Goal: Information Seeking & Learning: Learn about a topic

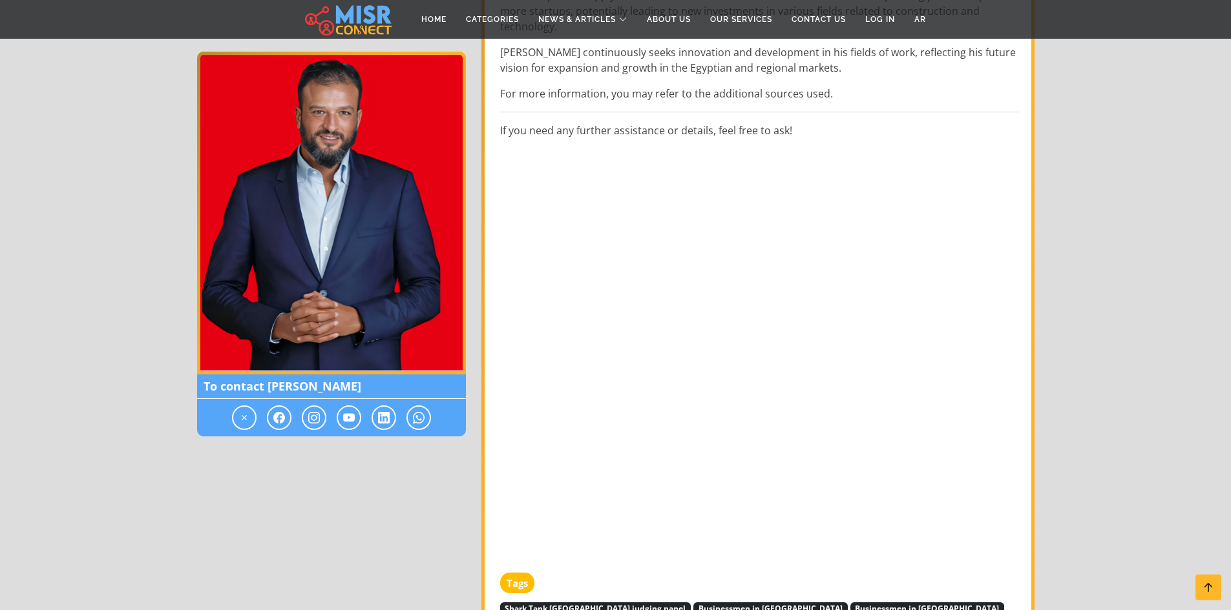
scroll to position [1098, 0]
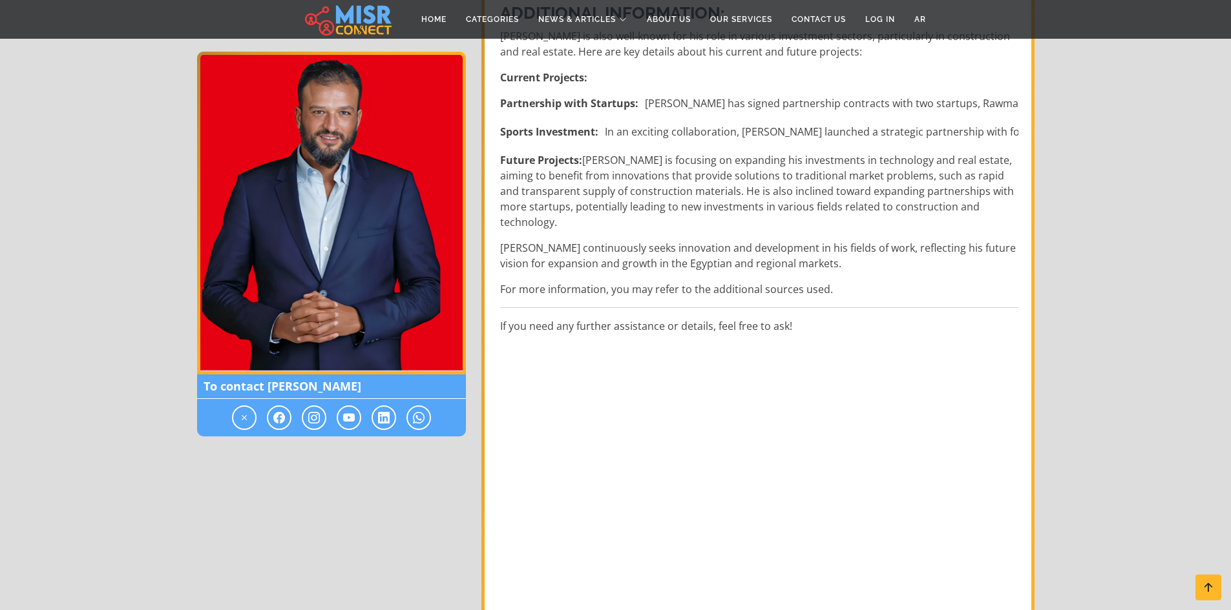
scroll to position [969, 0]
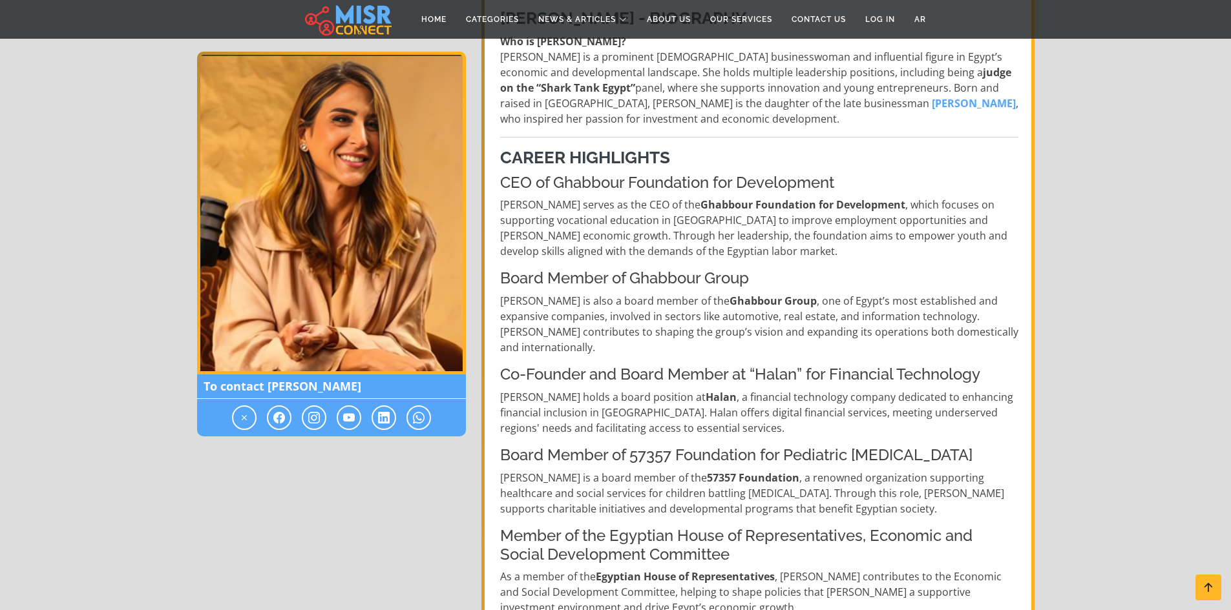
scroll to position [323, 0]
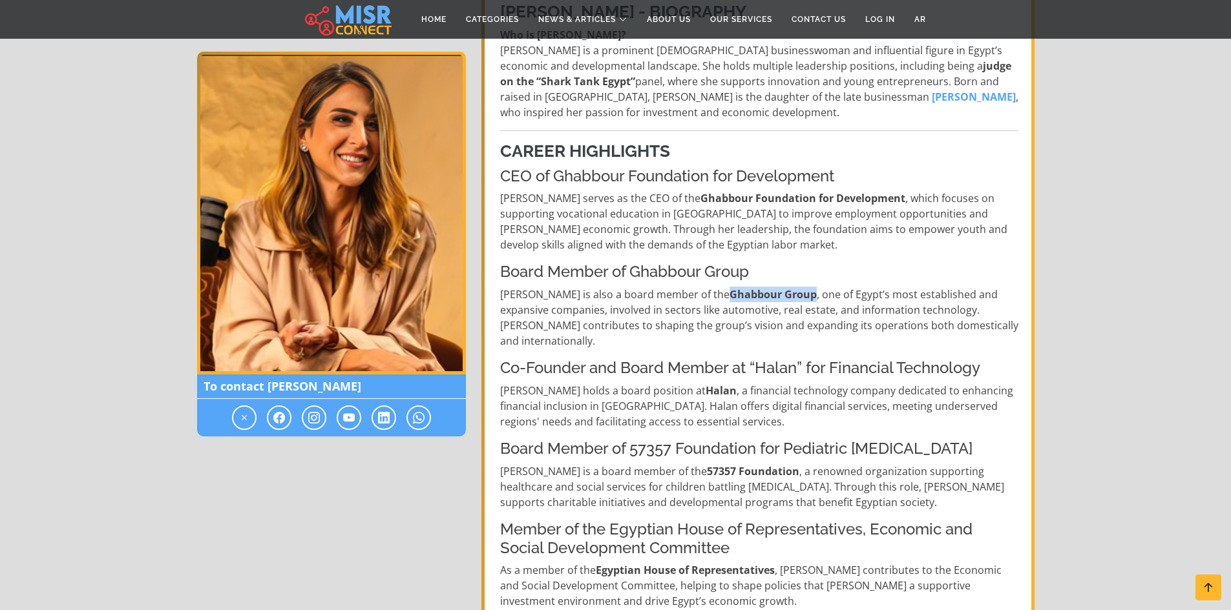
drag, startPoint x: 756, startPoint y: 293, endPoint x: 673, endPoint y: 293, distance: 83.3
click at [729, 293] on strong "Ghabbour Group" at bounding box center [772, 294] width 87 height 14
copy strong "Ghabbour Group"
click at [749, 318] on p "Dina is also a board member of the Ghabbour Group , one of Egypt’s most establi…" at bounding box center [759, 318] width 518 height 62
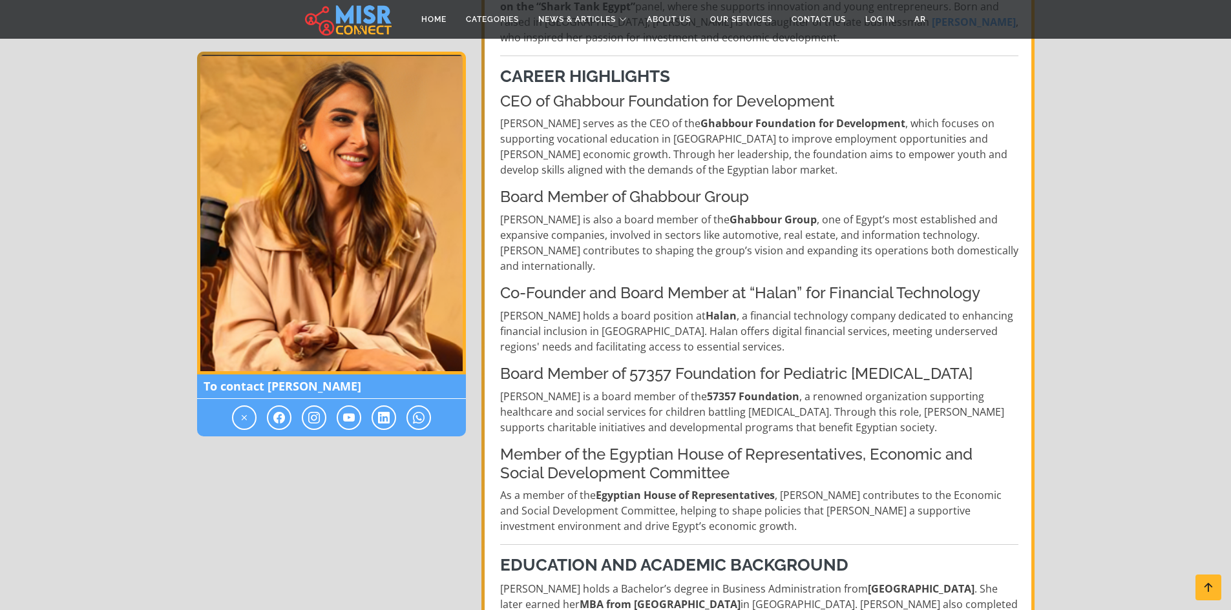
scroll to position [452, 0]
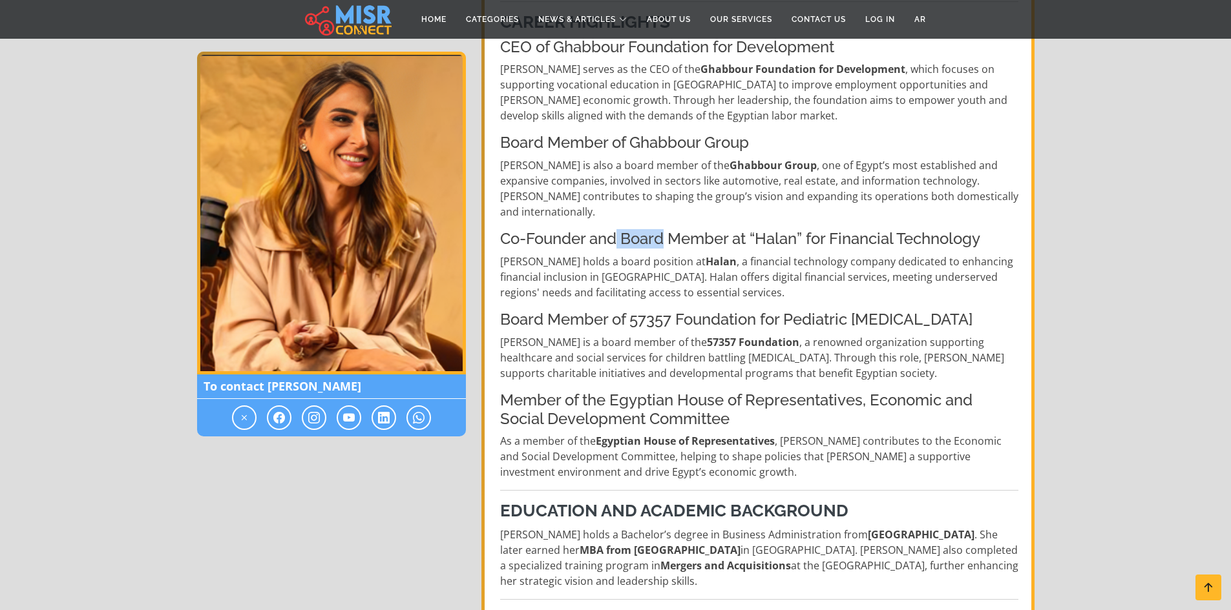
drag, startPoint x: 615, startPoint y: 225, endPoint x: 667, endPoint y: 223, distance: 52.4
click at [667, 230] on h4 "Co-Founder and Board Member at “Halan” for Financial Technology" at bounding box center [759, 239] width 518 height 19
drag, startPoint x: 716, startPoint y: 241, endPoint x: 733, endPoint y: 234, distance: 18.2
click at [716, 254] on p "Dina holds a board position at Halan , a financial technology company dedicated…" at bounding box center [759, 277] width 518 height 47
drag, startPoint x: 724, startPoint y: 220, endPoint x: 622, endPoint y: 230, distance: 102.6
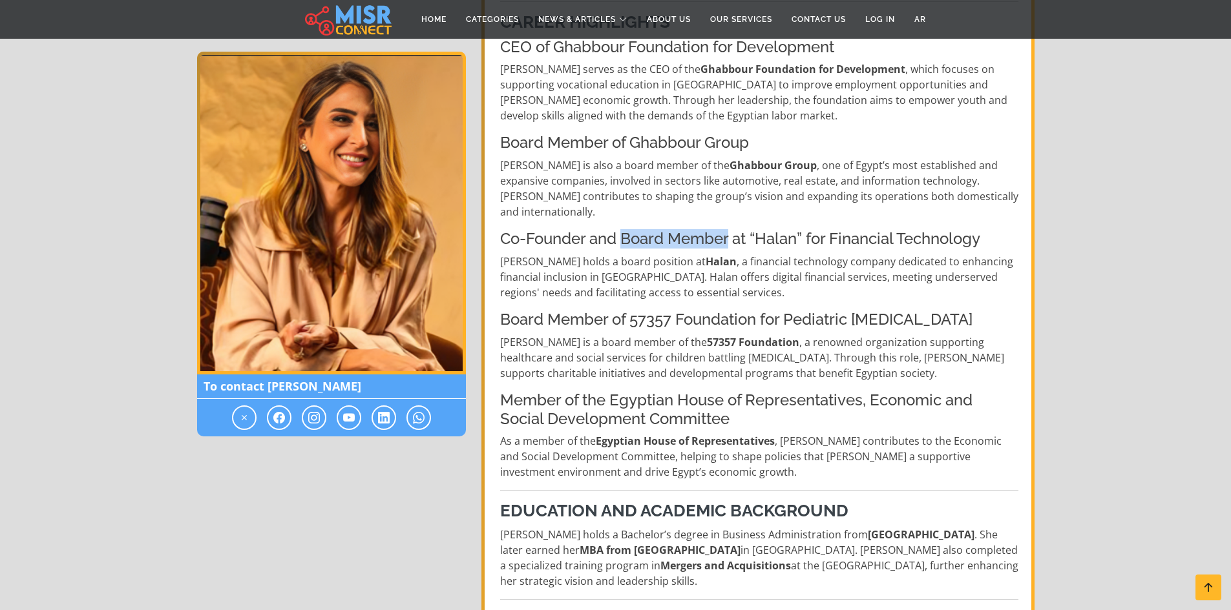
click at [622, 230] on h4 "Co-Founder and Board Member at “Halan” for Financial Technology" at bounding box center [759, 239] width 518 height 19
click at [716, 264] on p "Dina holds a board position at Halan , a financial technology company dedicated…" at bounding box center [759, 277] width 518 height 47
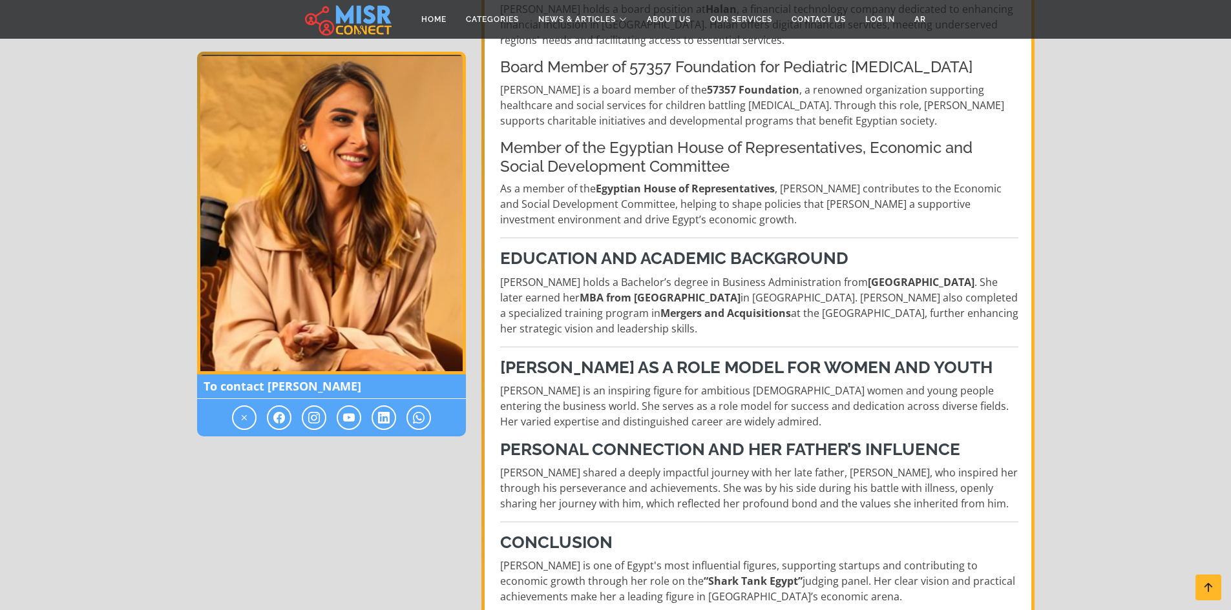
scroll to position [711, 0]
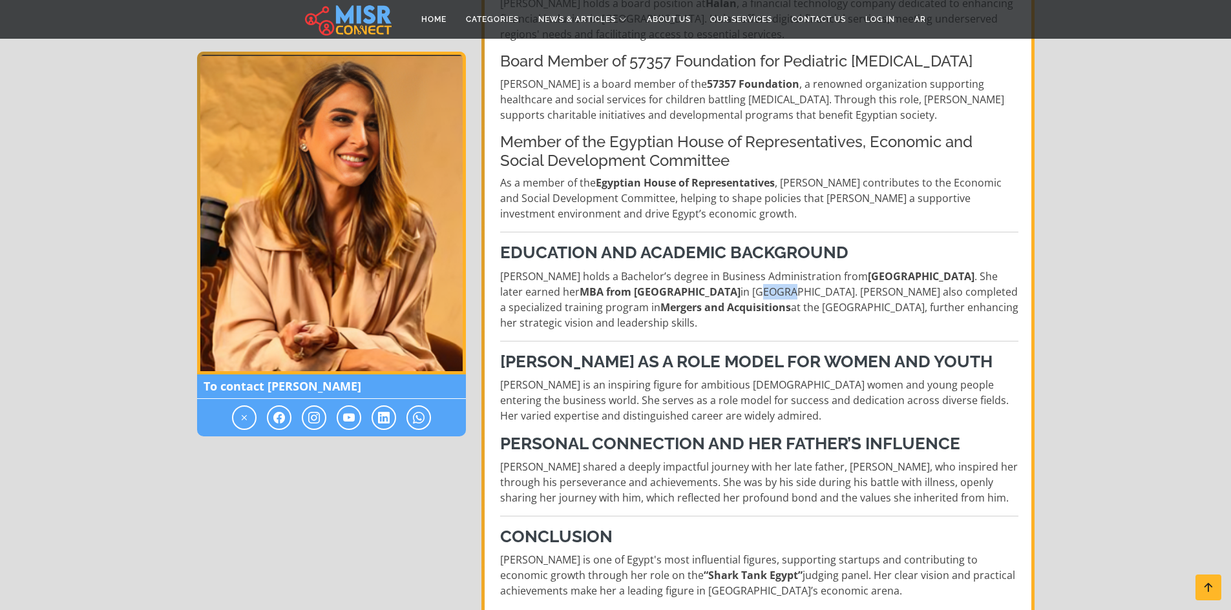
drag, startPoint x: 749, startPoint y: 278, endPoint x: 724, endPoint y: 280, distance: 25.9
click at [724, 279] on p "Dina Ghabbour holds a Bachelor’s degree in Business Administration from Boston …" at bounding box center [759, 300] width 518 height 62
click at [750, 292] on p "Dina Ghabbour holds a Bachelor’s degree in Business Administration from Boston …" at bounding box center [759, 300] width 518 height 62
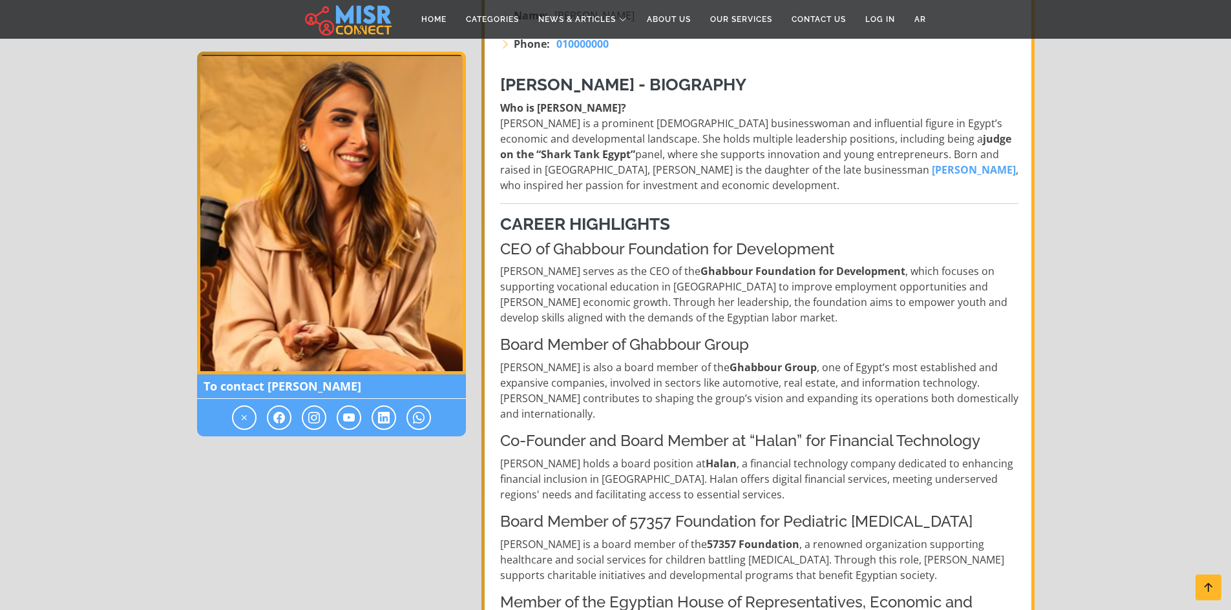
scroll to position [258, 0]
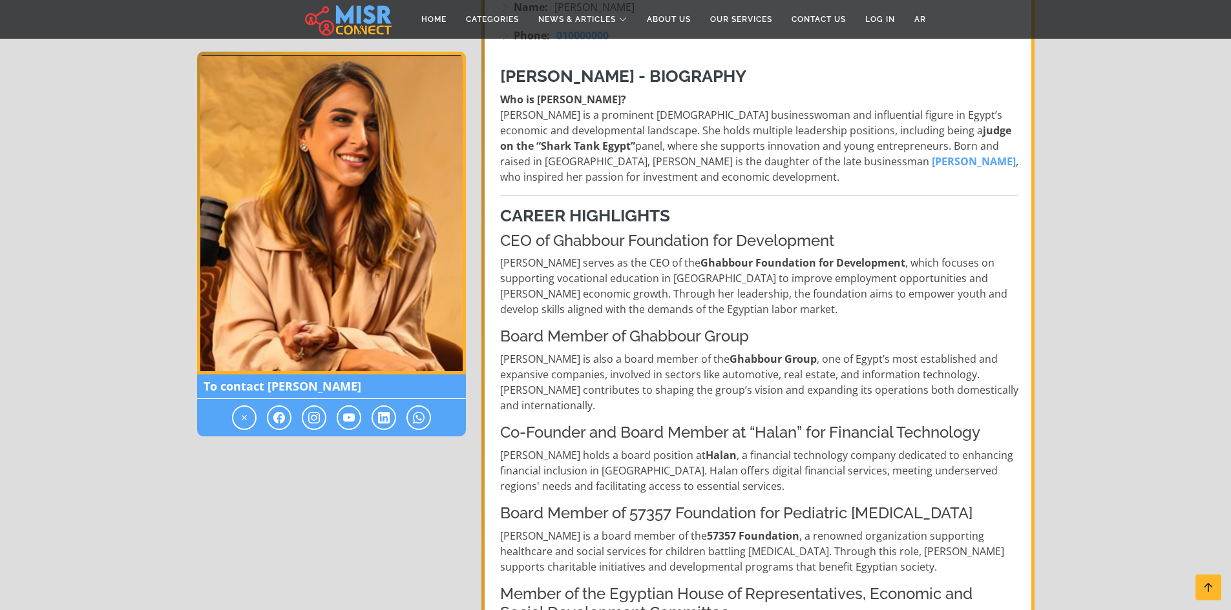
drag, startPoint x: 754, startPoint y: 164, endPoint x: 720, endPoint y: 187, distance: 41.4
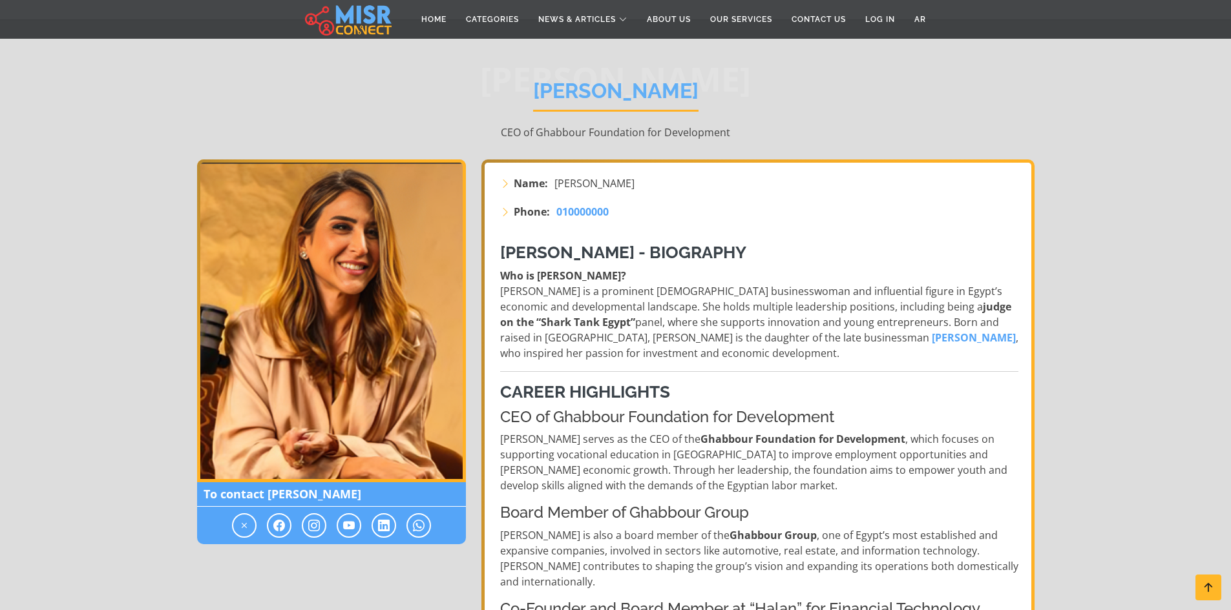
scroll to position [0, 0]
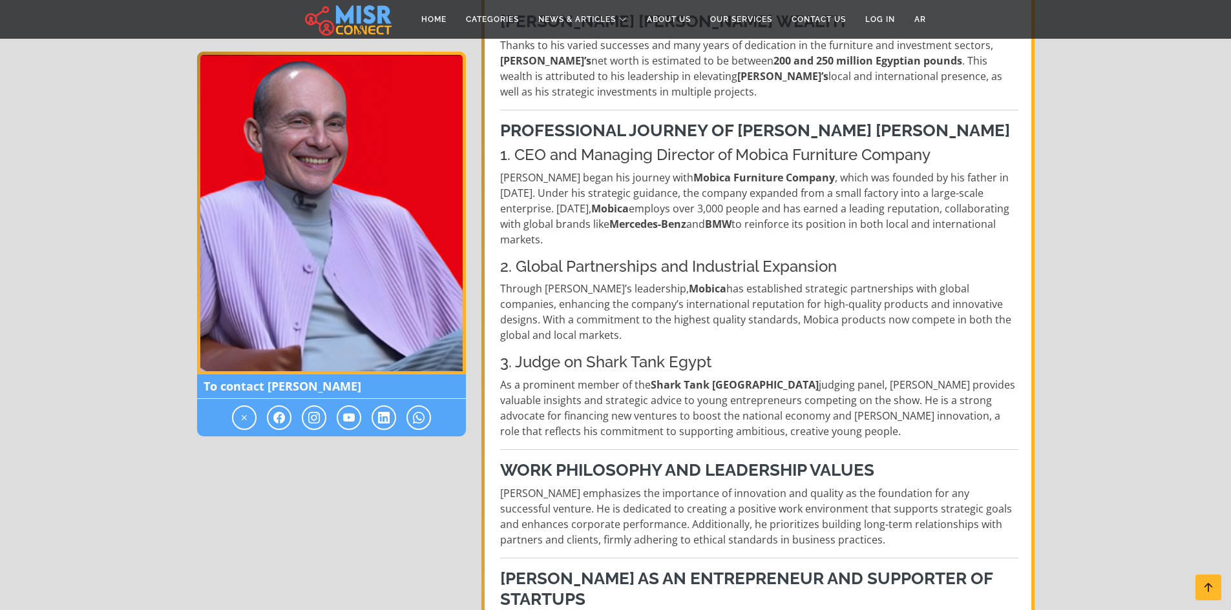
scroll to position [388, 0]
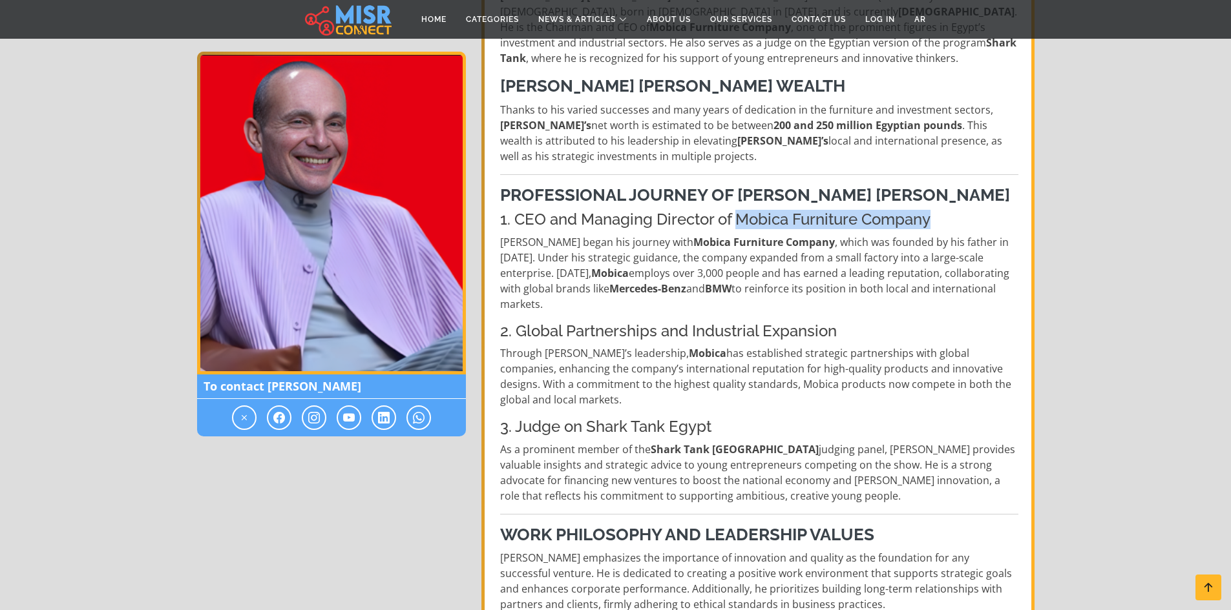
drag, startPoint x: 737, startPoint y: 244, endPoint x: 932, endPoint y: 241, distance: 195.1
click at [932, 229] on h4 "1. CEO and Managing Director of Mobica Furniture Company" at bounding box center [759, 220] width 518 height 19
copy h4 "Mobica Furniture Company"
click at [738, 341] on h4 "2. Global Partnerships and Industrial Expansion" at bounding box center [759, 331] width 518 height 19
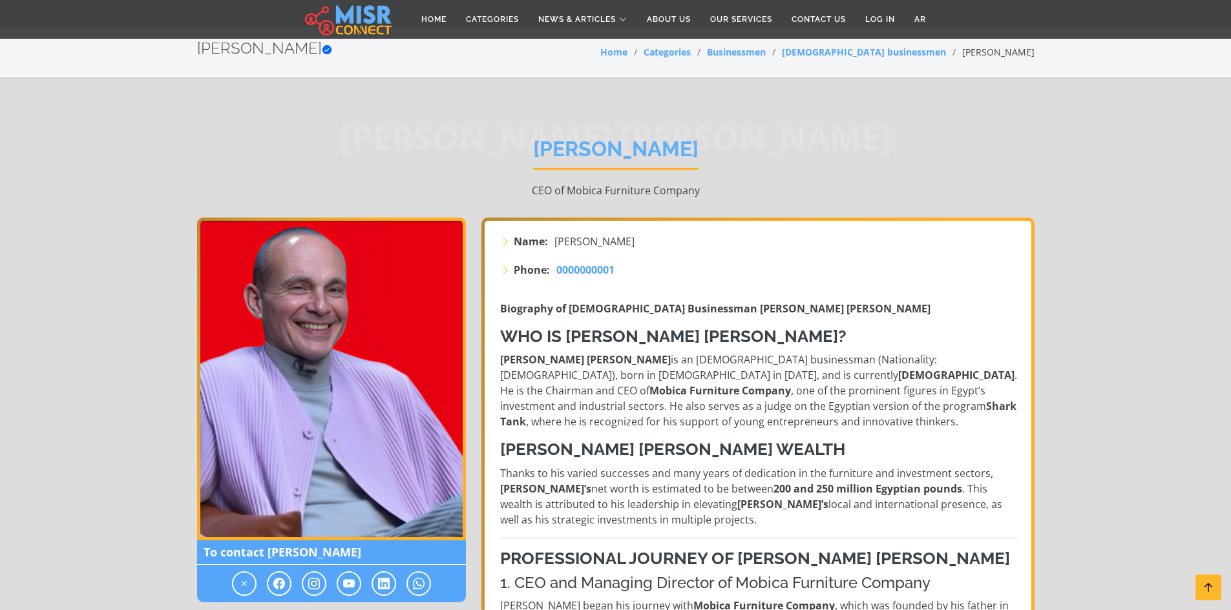
scroll to position [0, 0]
